Goal: Transaction & Acquisition: Purchase product/service

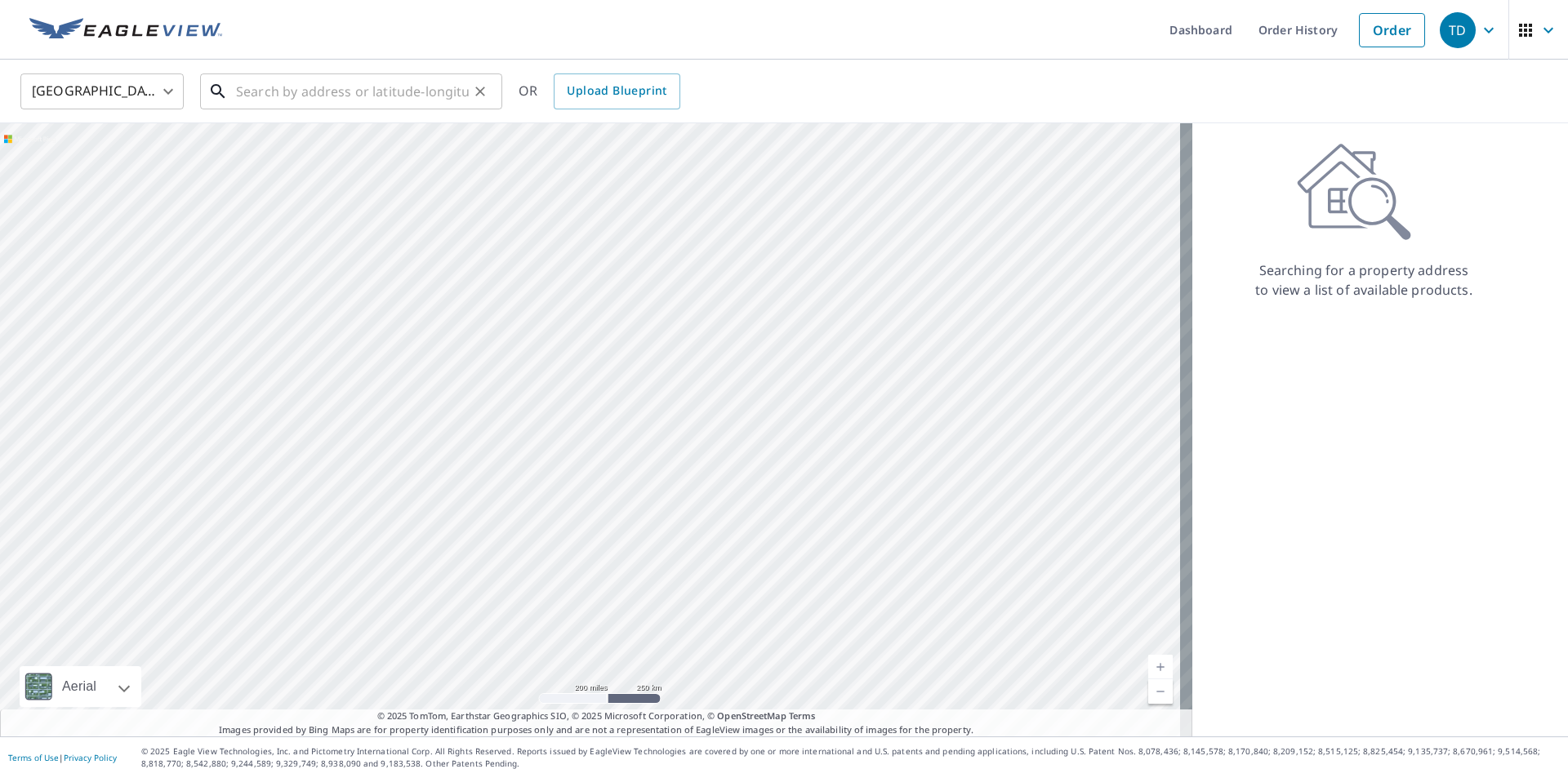
click at [277, 86] on input "text" at bounding box center [352, 91] width 233 height 45
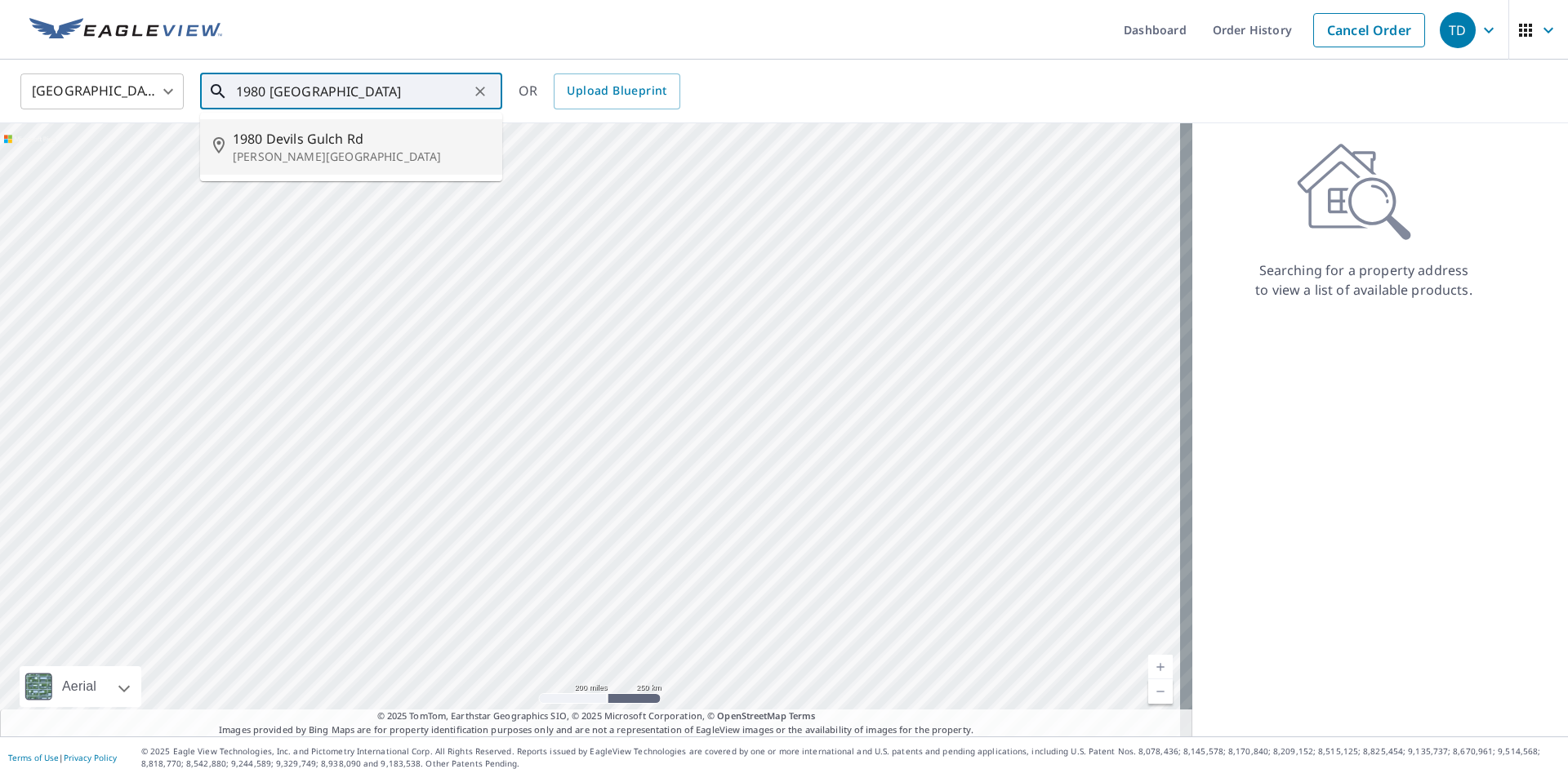
click at [263, 140] on span "1980 Devils Gulch Rd" at bounding box center [361, 138] width 256 height 19
type input "[STREET_ADDRESS][PERSON_NAME]"
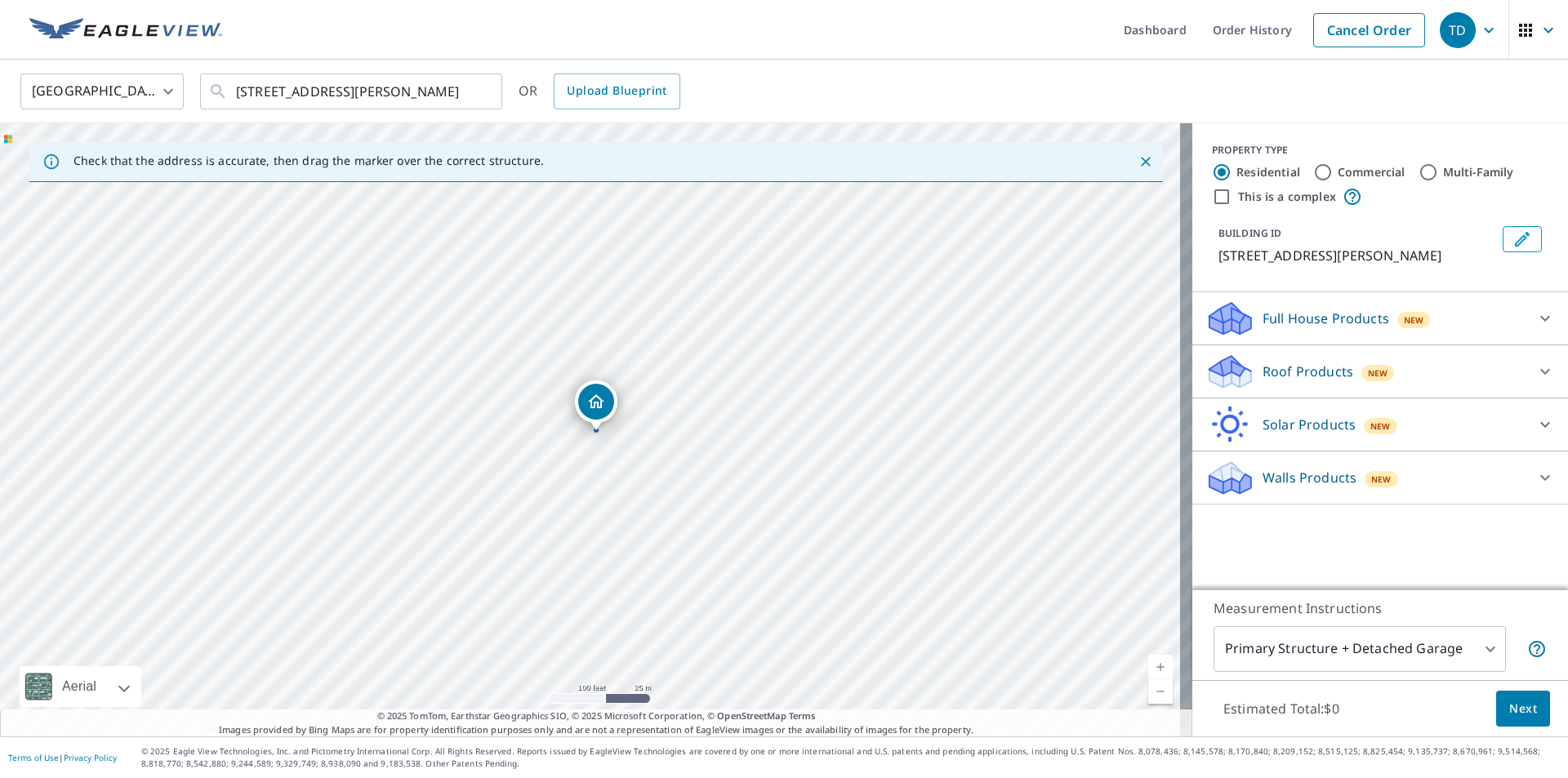
click at [1270, 373] on p "Roof Products" at bounding box center [1308, 371] width 91 height 19
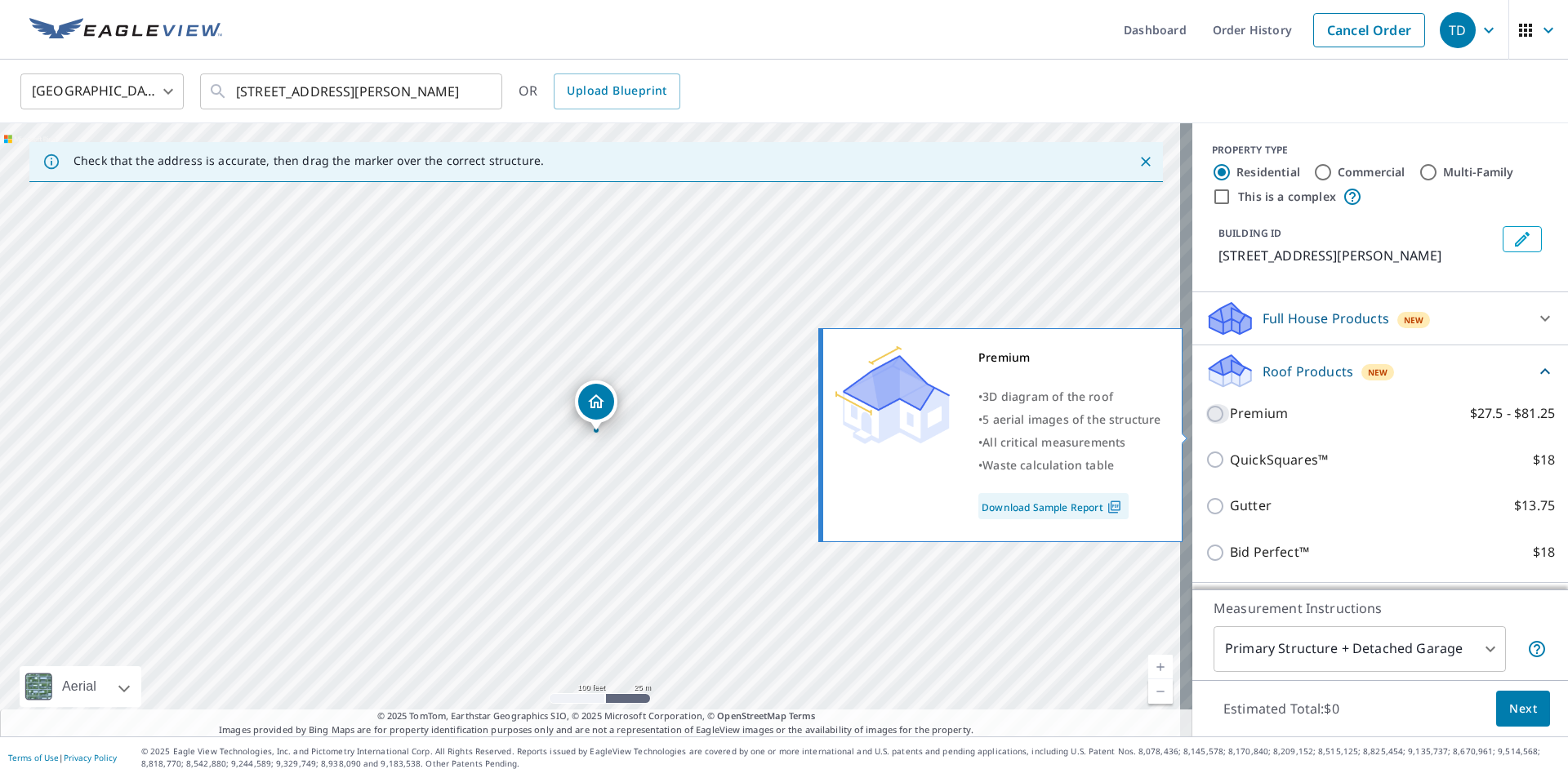
click at [1205, 424] on input "Premium $27.5 - $81.25" at bounding box center [1217, 414] width 24 height 19
checkbox input "true"
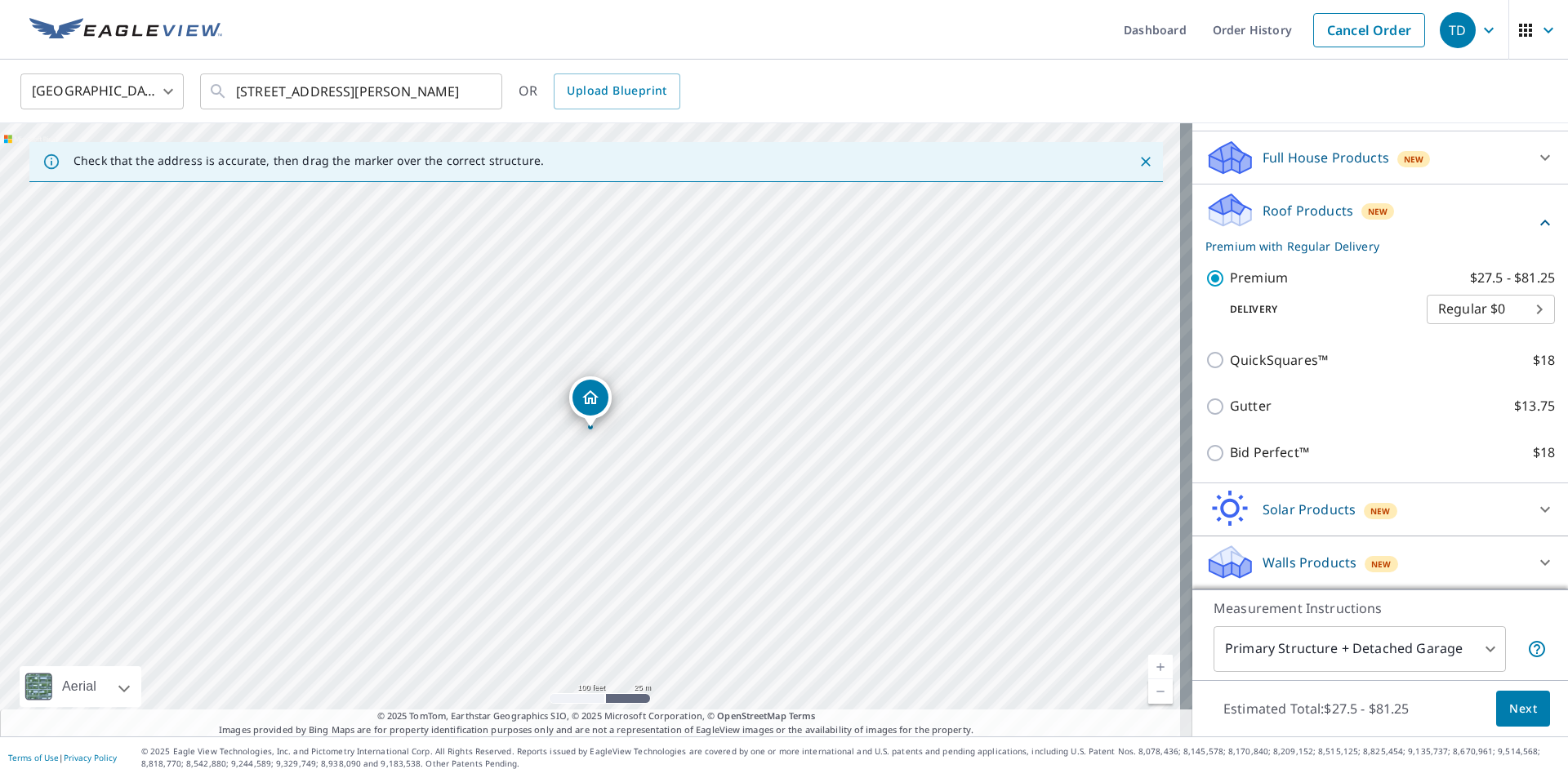
scroll to position [181, 0]
click at [1510, 708] on span "Next" at bounding box center [1523, 709] width 28 height 20
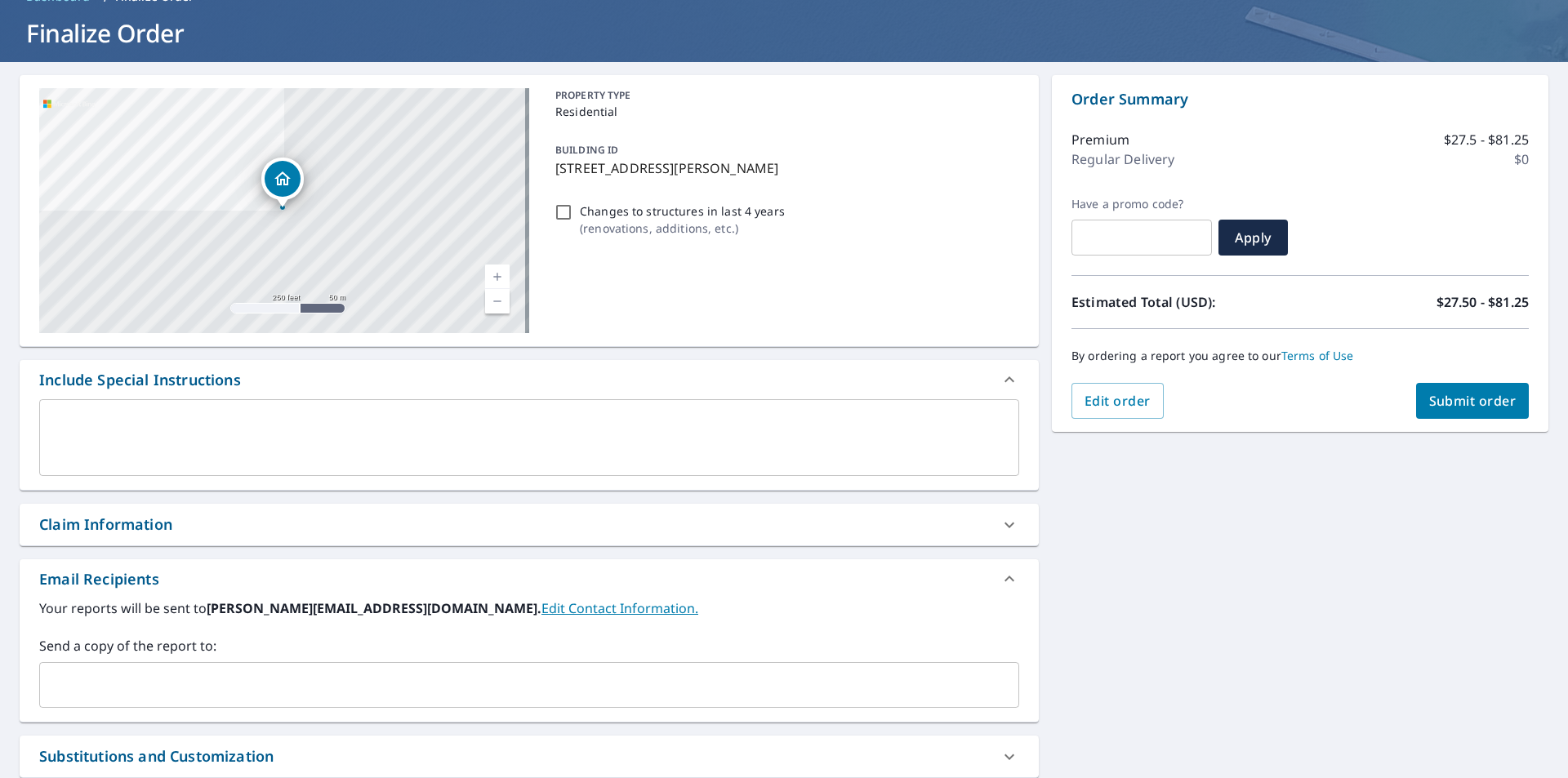
scroll to position [163, 0]
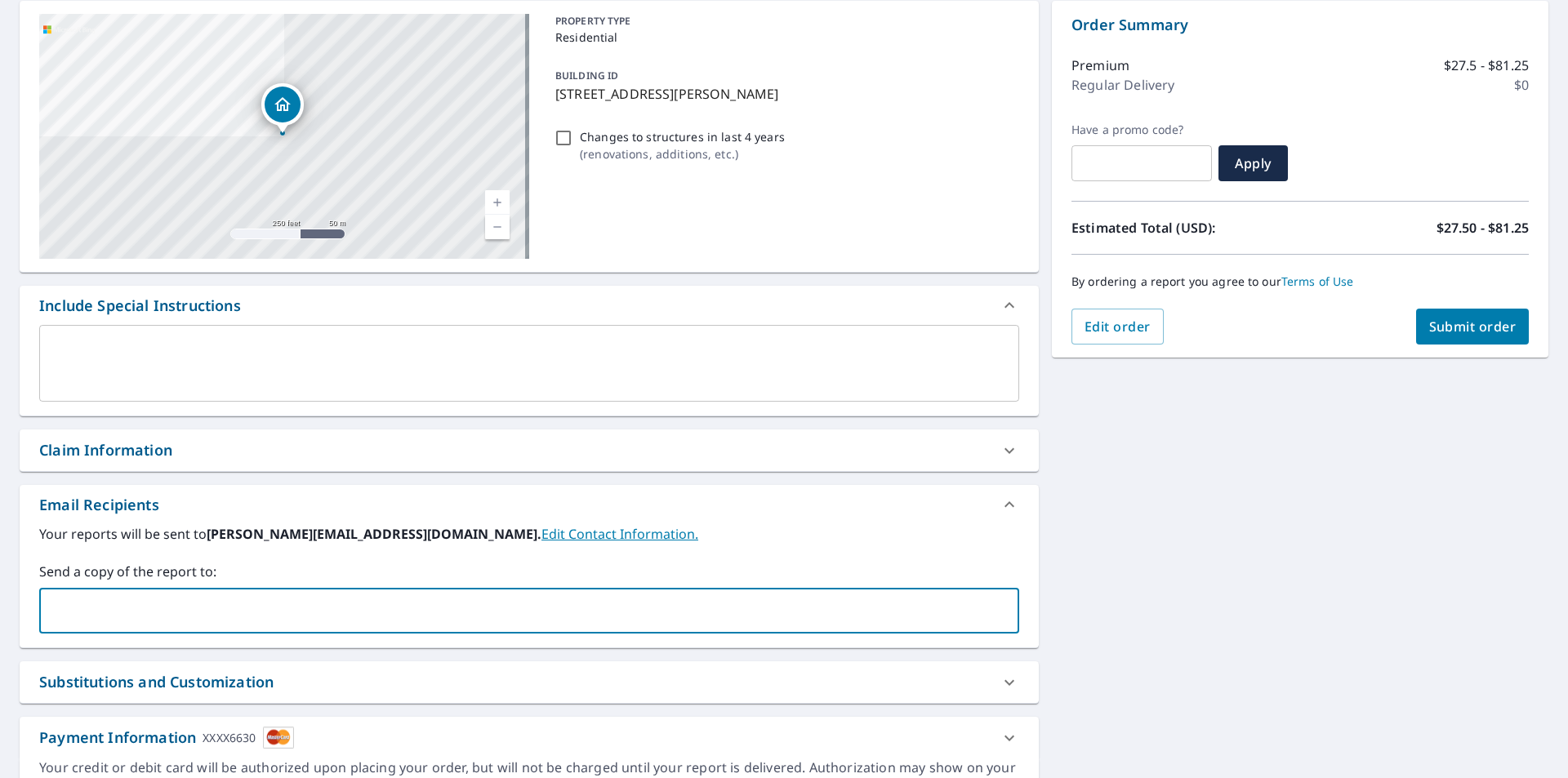
click at [154, 609] on input "text" at bounding box center [517, 610] width 941 height 31
type input "[EMAIL_ADDRESS][DOMAIN_NAME]"
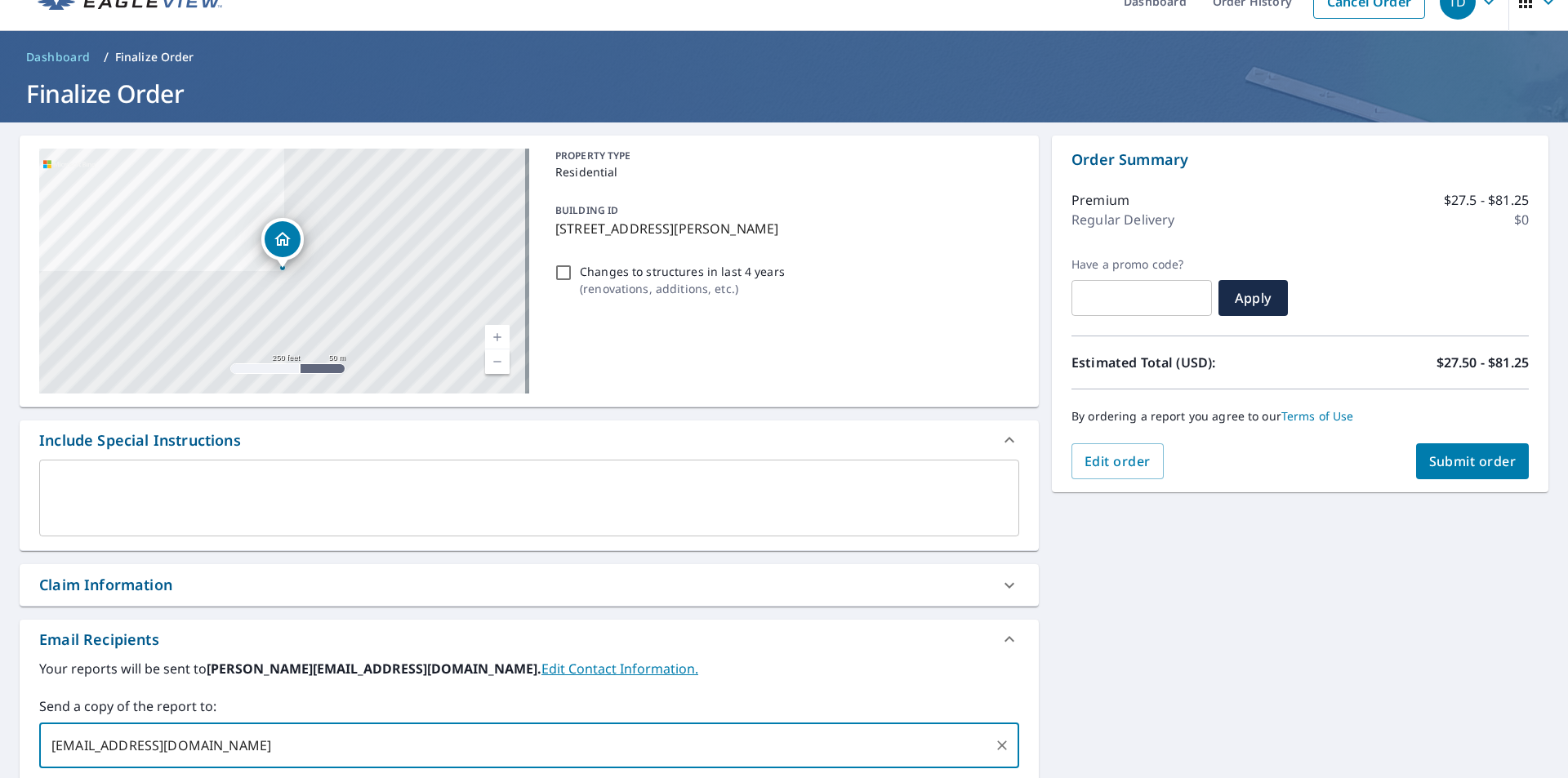
scroll to position [0, 0]
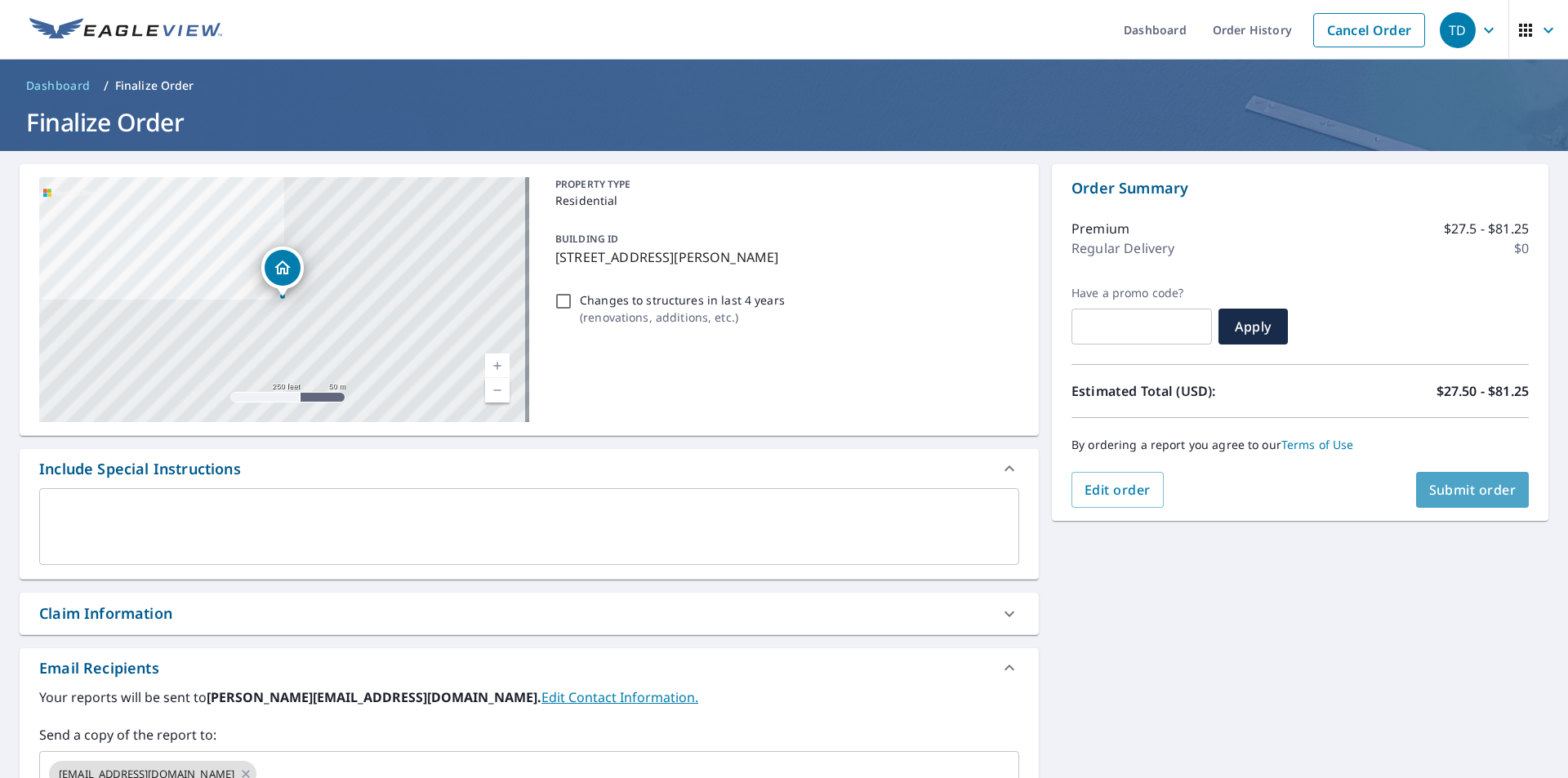
click at [1436, 484] on span "Submit order" at bounding box center [1473, 490] width 87 height 18
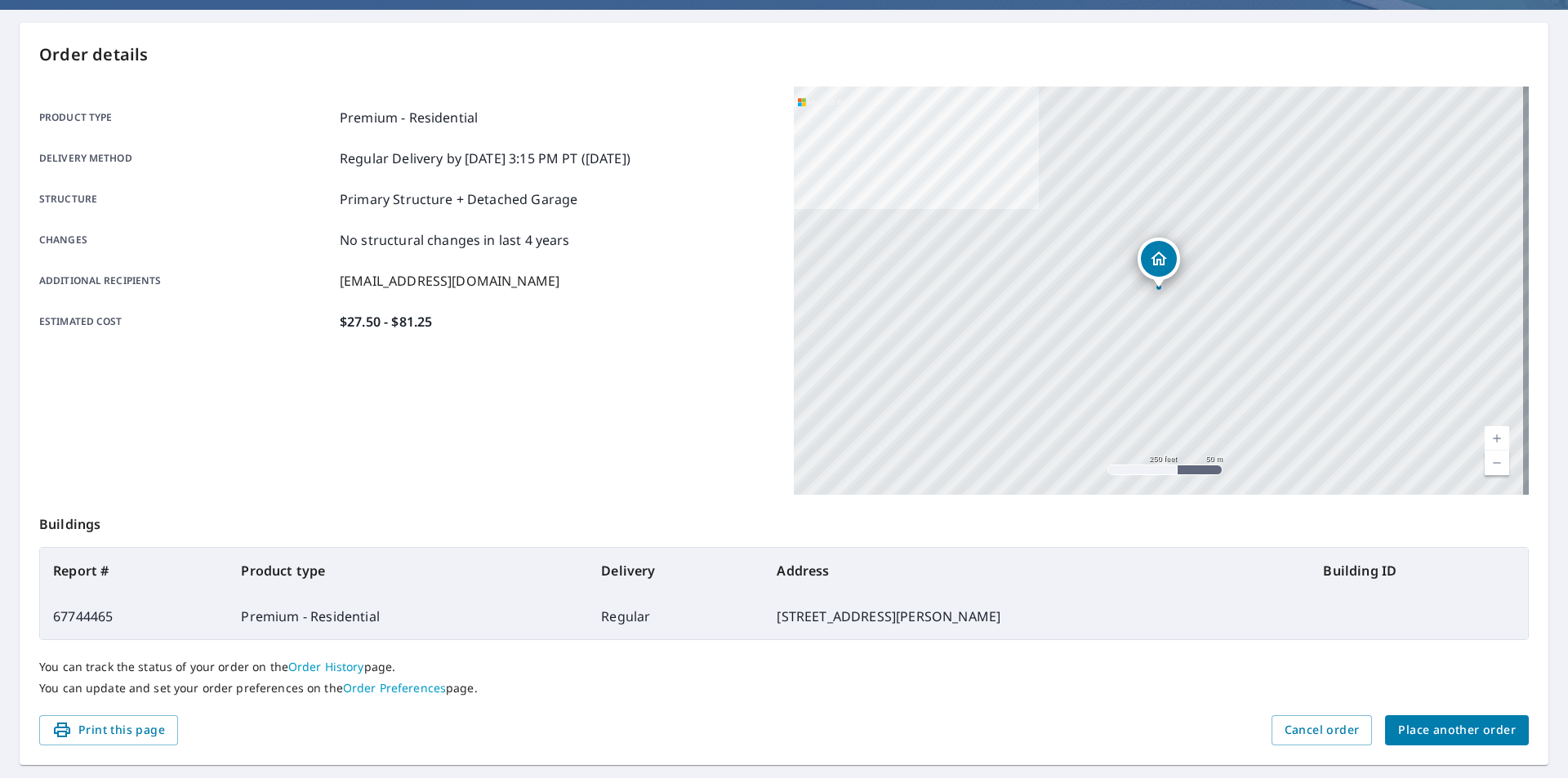
scroll to position [183, 0]
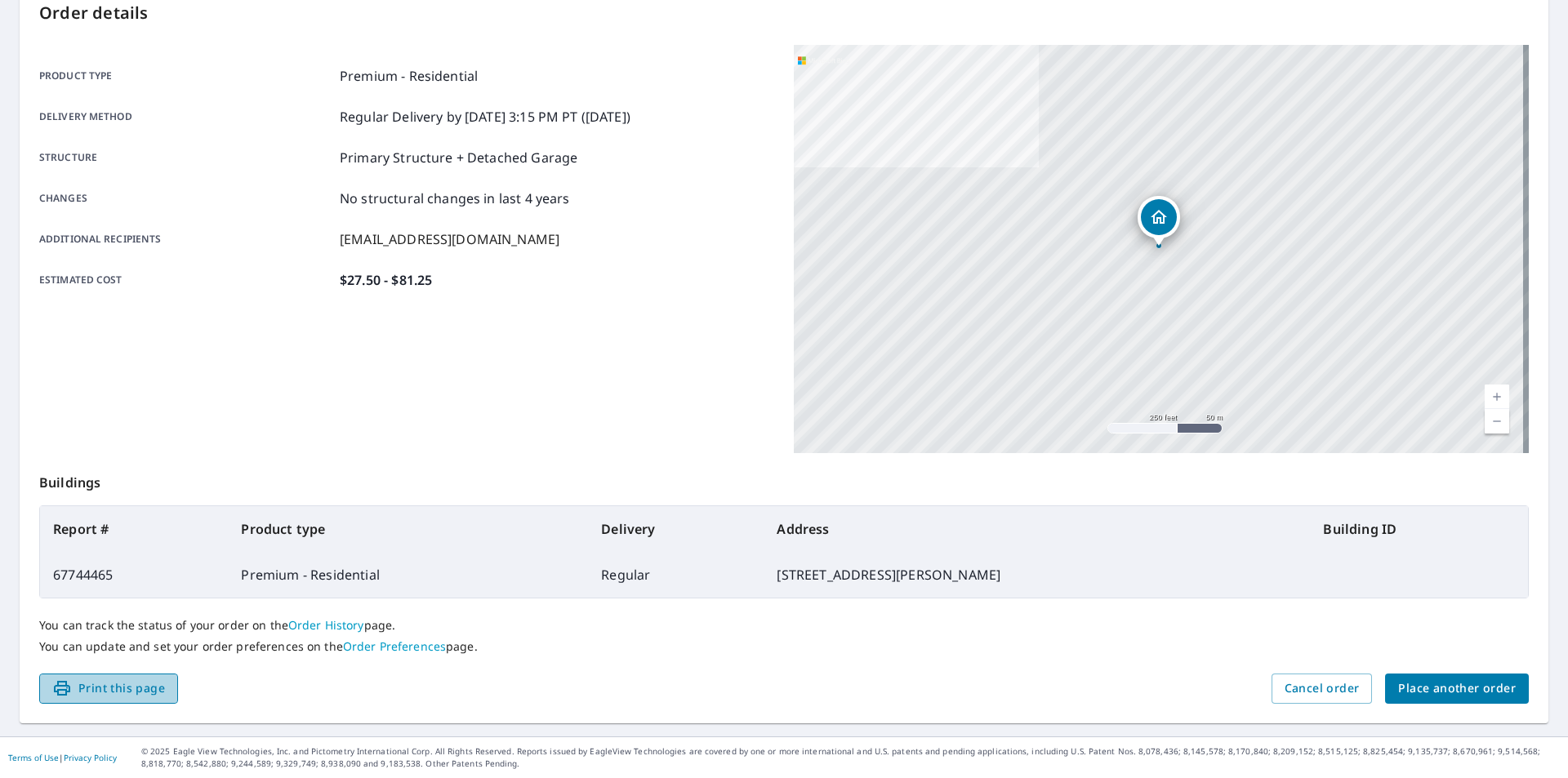
click at [128, 687] on span "Print this page" at bounding box center [108, 689] width 112 height 20
